Goal: Task Accomplishment & Management: Use online tool/utility

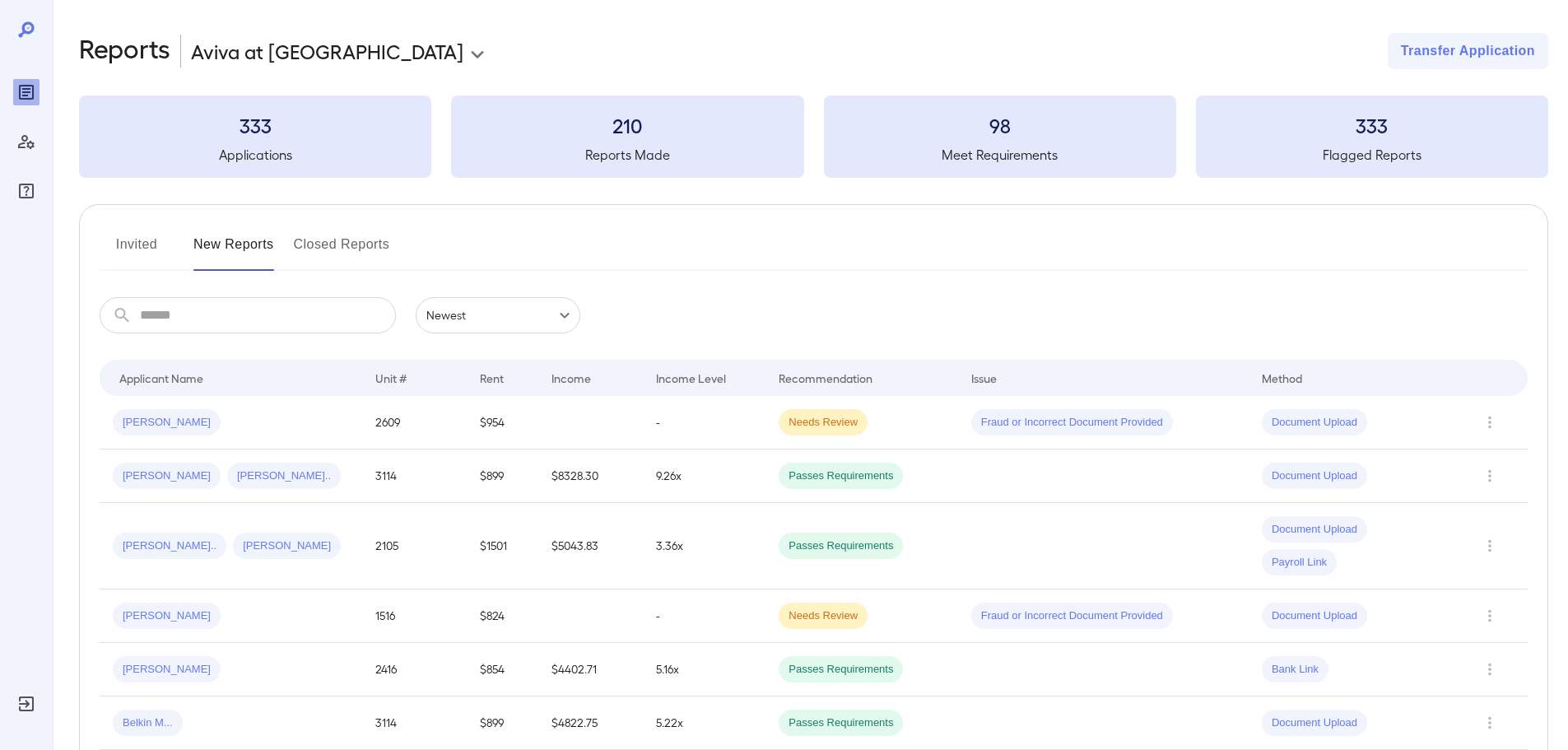
click at [488, 250] on div "Invited New Reports Closed Reports" at bounding box center [813, 251] width 1428 height 40
click at [966, 50] on div "**********" at bounding box center [813, 51] width 1469 height 36
click at [828, 41] on div "**********" at bounding box center [813, 51] width 1469 height 36
click at [650, 231] on div "Invited New Reports Closed Reports" at bounding box center [813, 251] width 1428 height 40
click at [574, 422] on td at bounding box center [590, 423] width 104 height 54
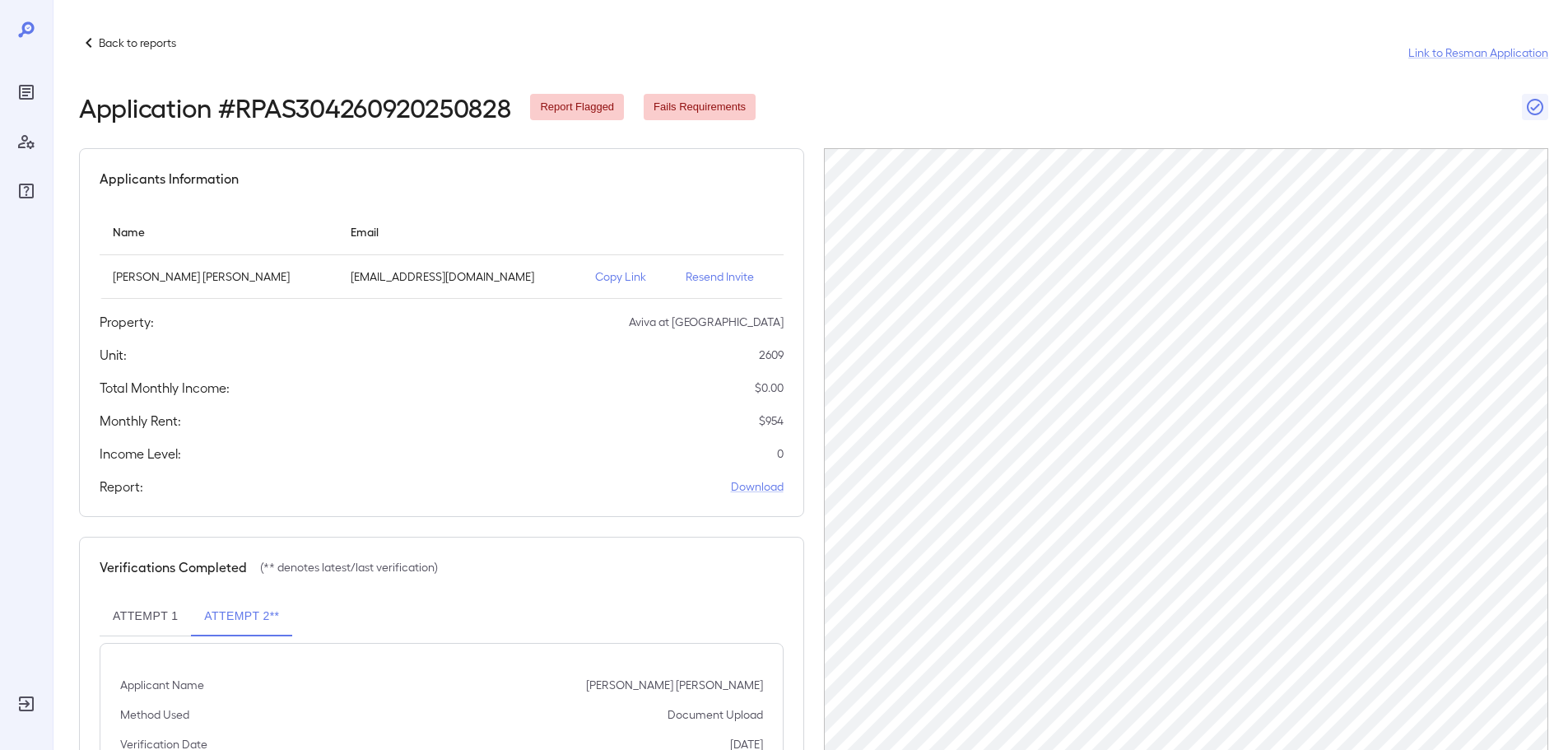
click at [598, 208] on div "Applicants Information Name Email [PERSON_NAME] [PERSON_NAME] [EMAIL_ADDRESS][D…" at bounding box center [442, 332] width 725 height 369
click at [590, 214] on th "simple table" at bounding box center [627, 231] width 90 height 47
click at [595, 274] on p "Copy Link" at bounding box center [627, 276] width 65 height 17
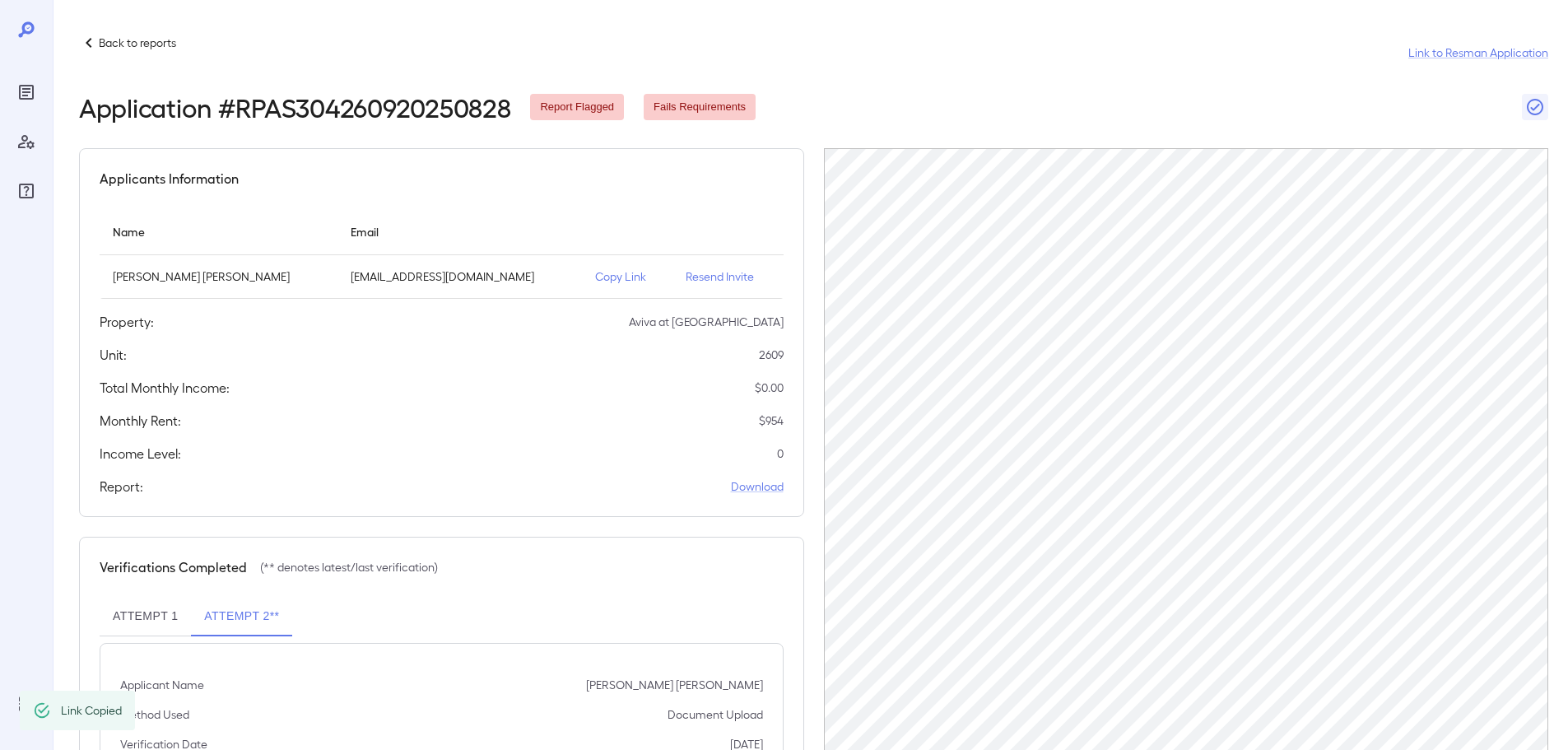
click at [595, 274] on p "Copy Link" at bounding box center [627, 276] width 65 height 17
click at [595, 277] on p "Copy Link" at bounding box center [627, 276] width 65 height 17
click at [586, 214] on th "simple table" at bounding box center [627, 231] width 90 height 47
click at [595, 276] on p "Copy Link" at bounding box center [627, 276] width 65 height 17
click at [581, 200] on div "Applicants Information Name Email [PERSON_NAME] [PERSON_NAME] [EMAIL_ADDRESS][D…" at bounding box center [442, 332] width 725 height 369
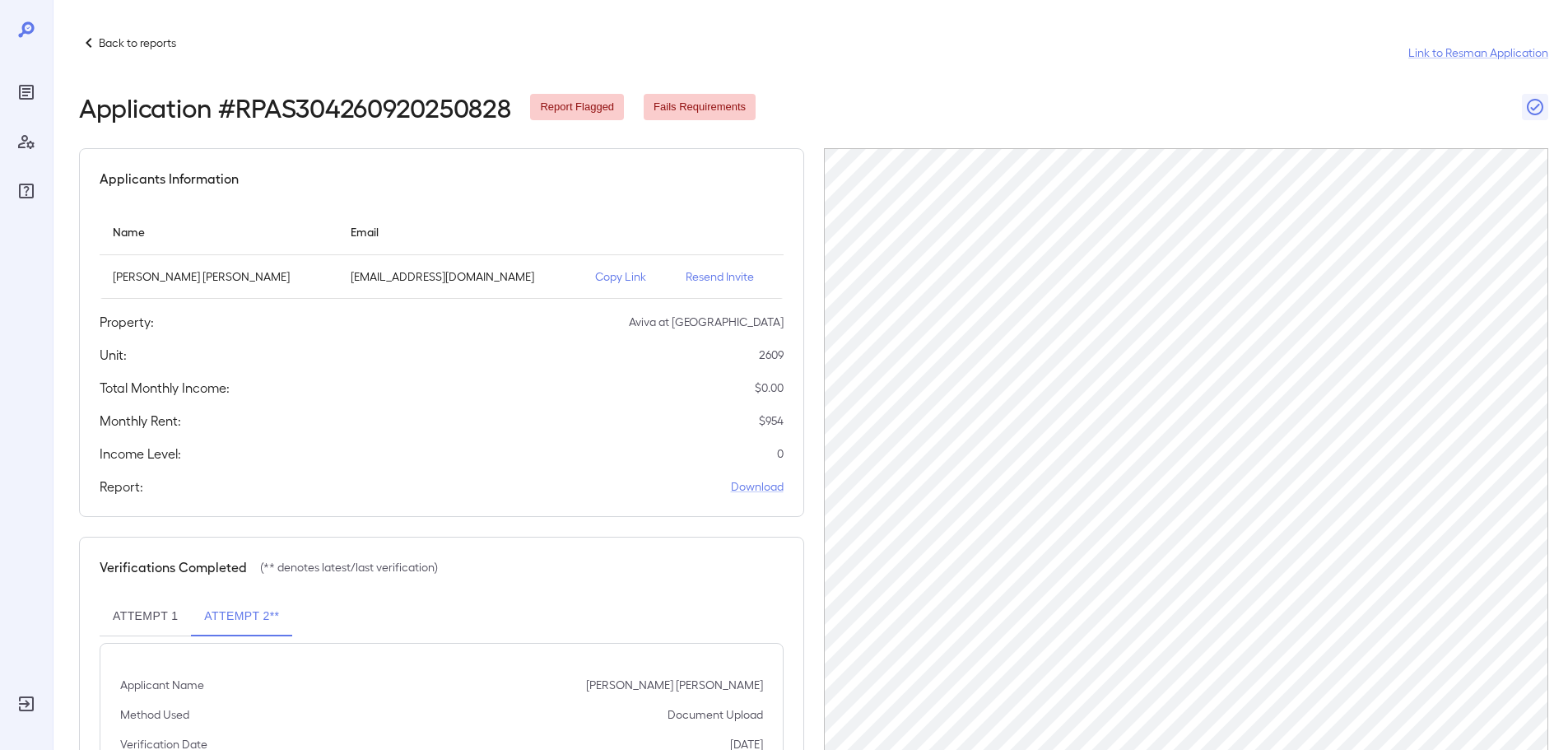
click at [145, 49] on p "Back to reports" at bounding box center [137, 43] width 77 height 17
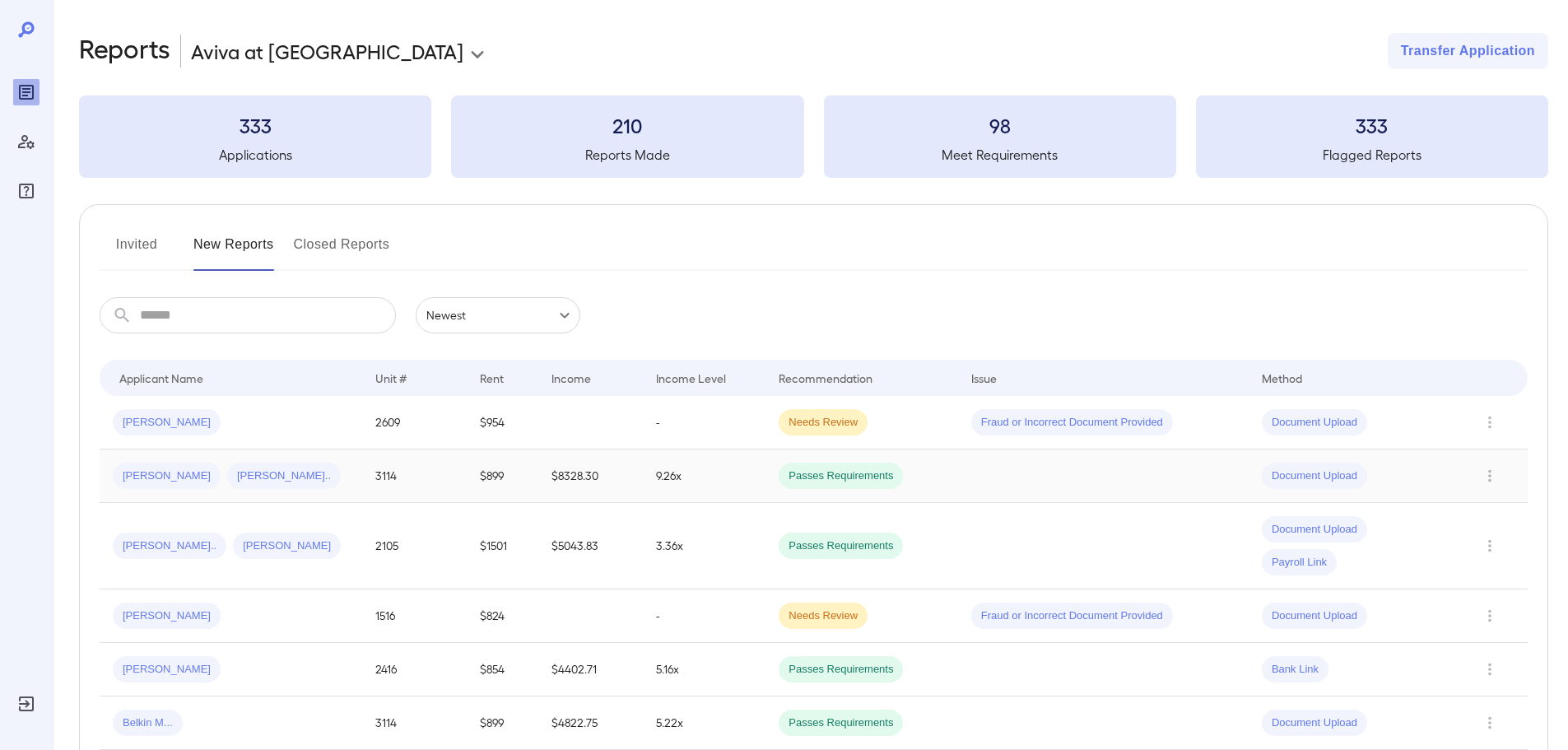
scroll to position [82, 0]
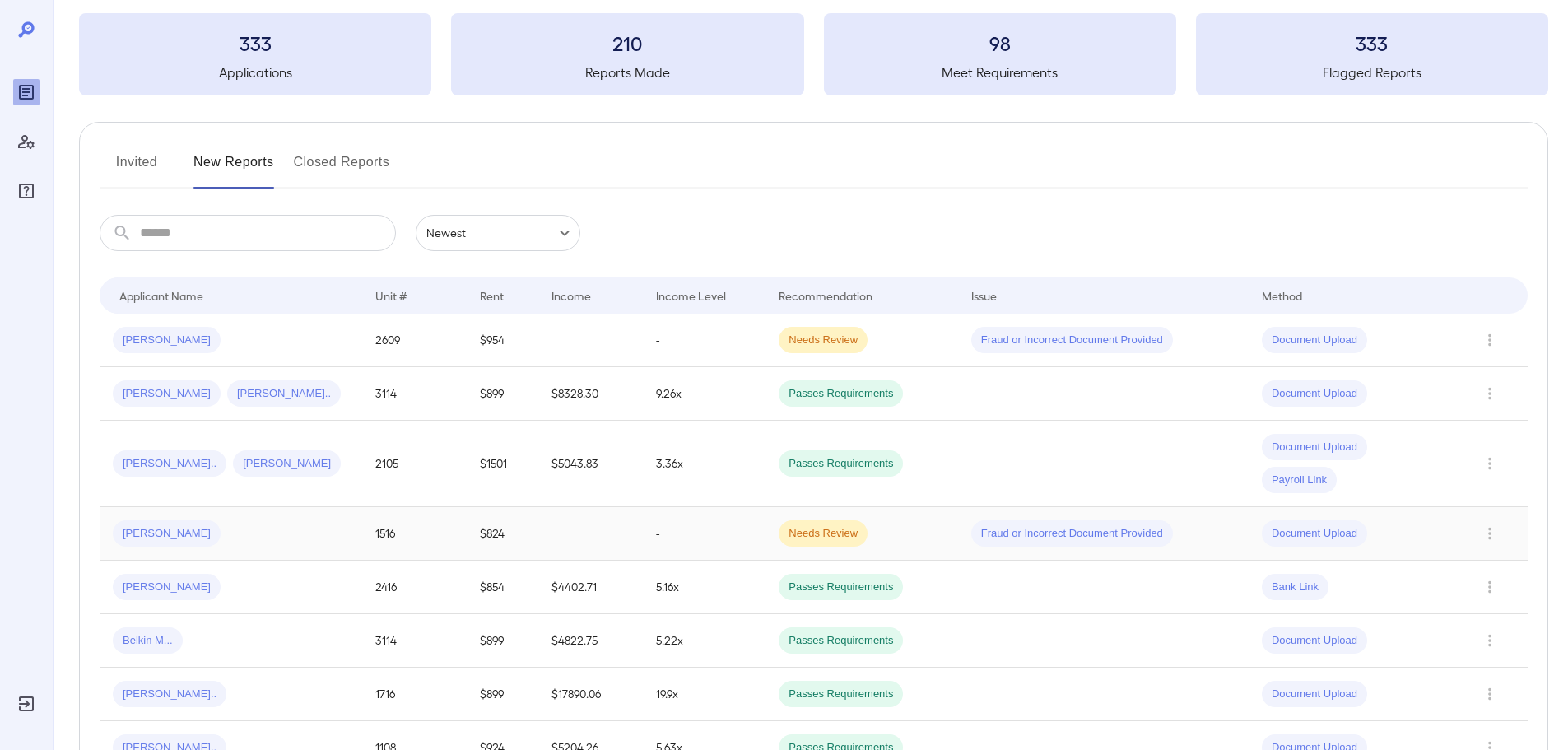
click at [226, 531] on div "[PERSON_NAME]" at bounding box center [231, 533] width 236 height 27
